Goal: Task Accomplishment & Management: Use online tool/utility

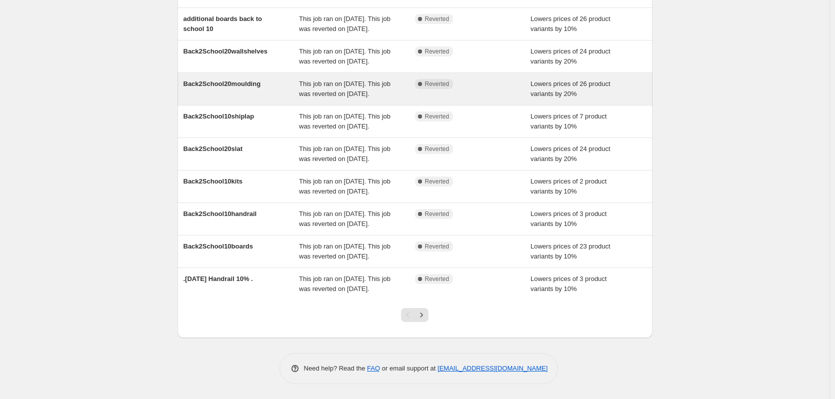
scroll to position [206, 0]
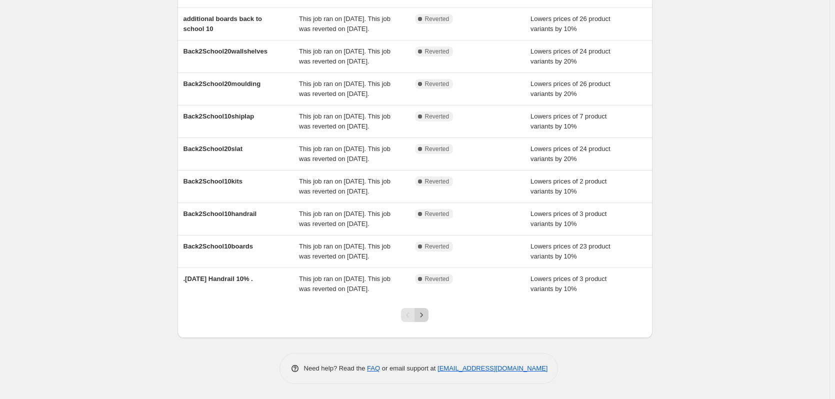
click at [423, 317] on icon "Next" at bounding box center [422, 315] width 10 height 10
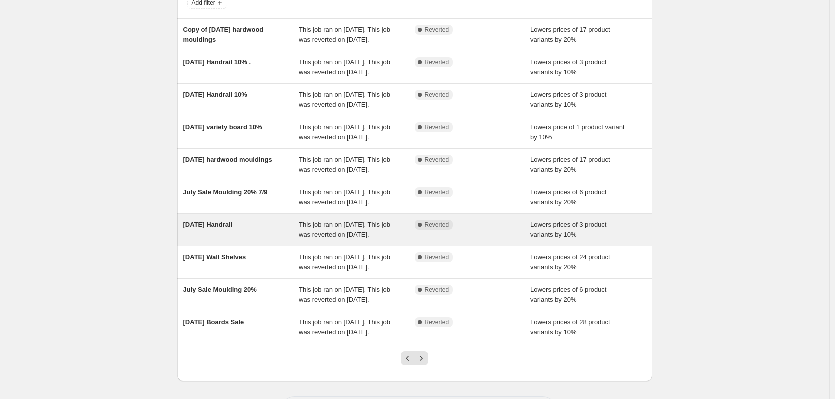
scroll to position [116, 0]
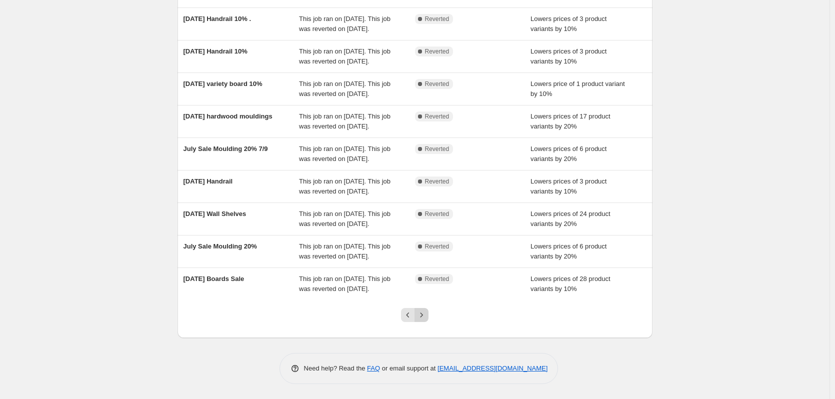
click at [424, 312] on icon "Next" at bounding box center [422, 315] width 10 height 10
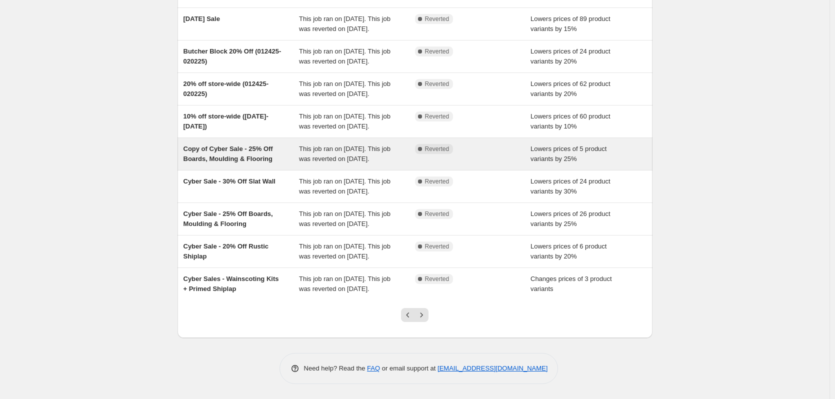
scroll to position [216, 0]
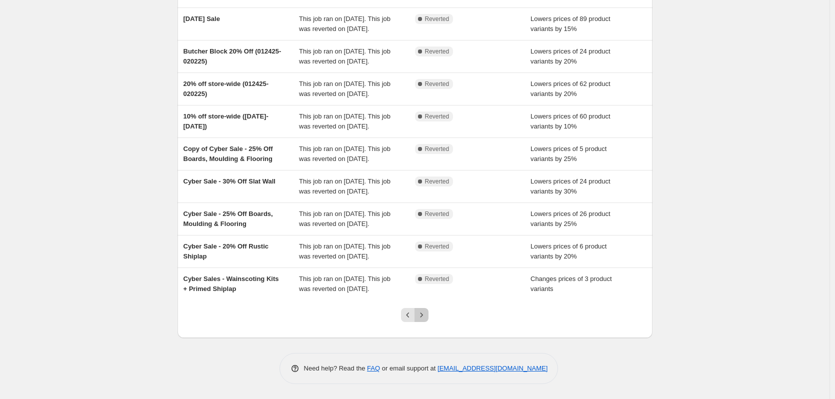
click at [424, 318] on icon "Next" at bounding box center [422, 315] width 10 height 10
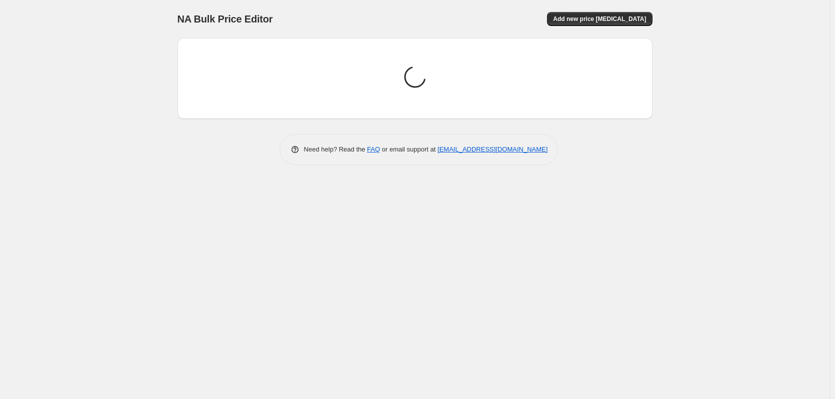
scroll to position [0, 0]
